Goal: Book appointment/travel/reservation

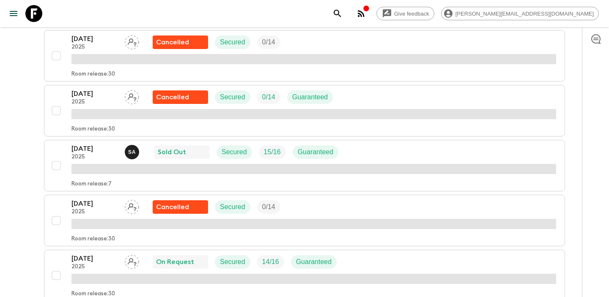
scroll to position [421, 0]
click at [95, 150] on p "[DATE]" at bounding box center [95, 148] width 47 height 10
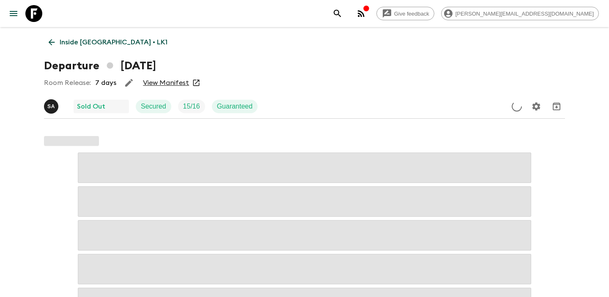
click at [171, 84] on link "View Manifest" at bounding box center [166, 83] width 46 height 8
